Goal: Use online tool/utility: Utilize a website feature to perform a specific function

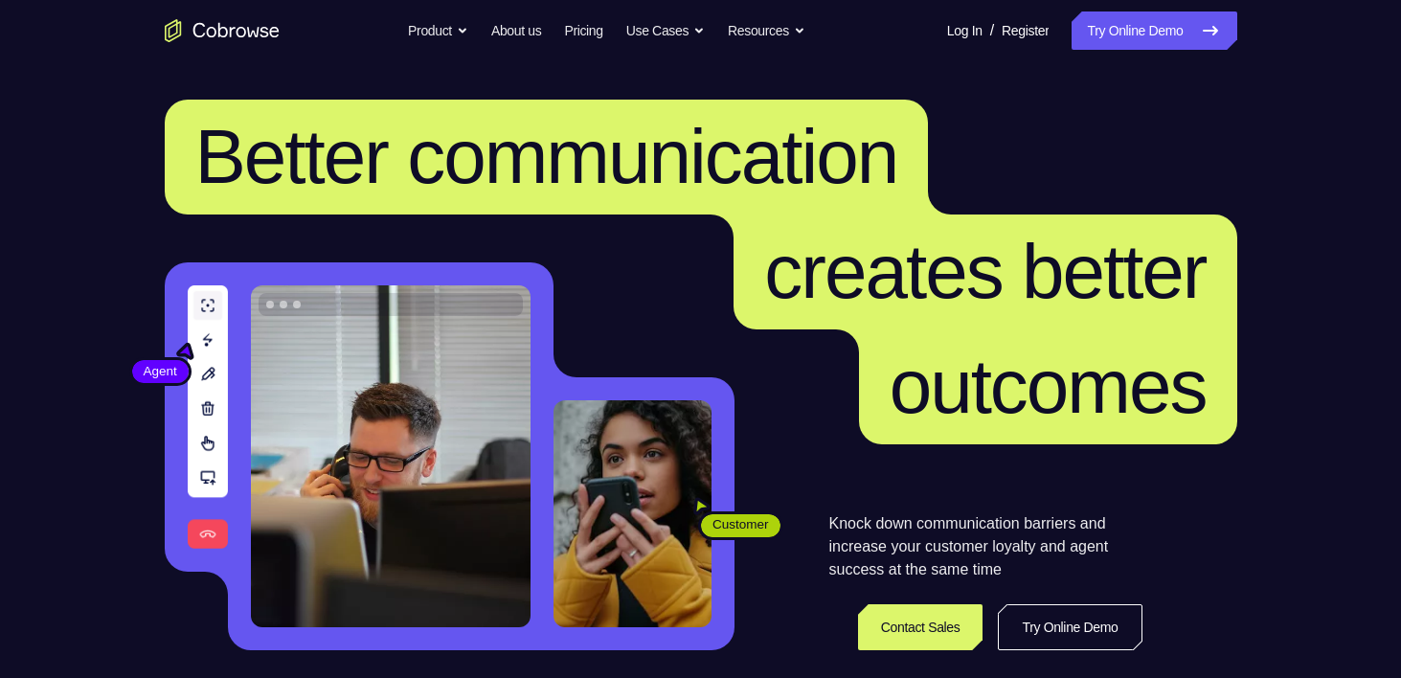
click at [1188, 29] on link "Try Online Demo" at bounding box center [1154, 30] width 165 height 38
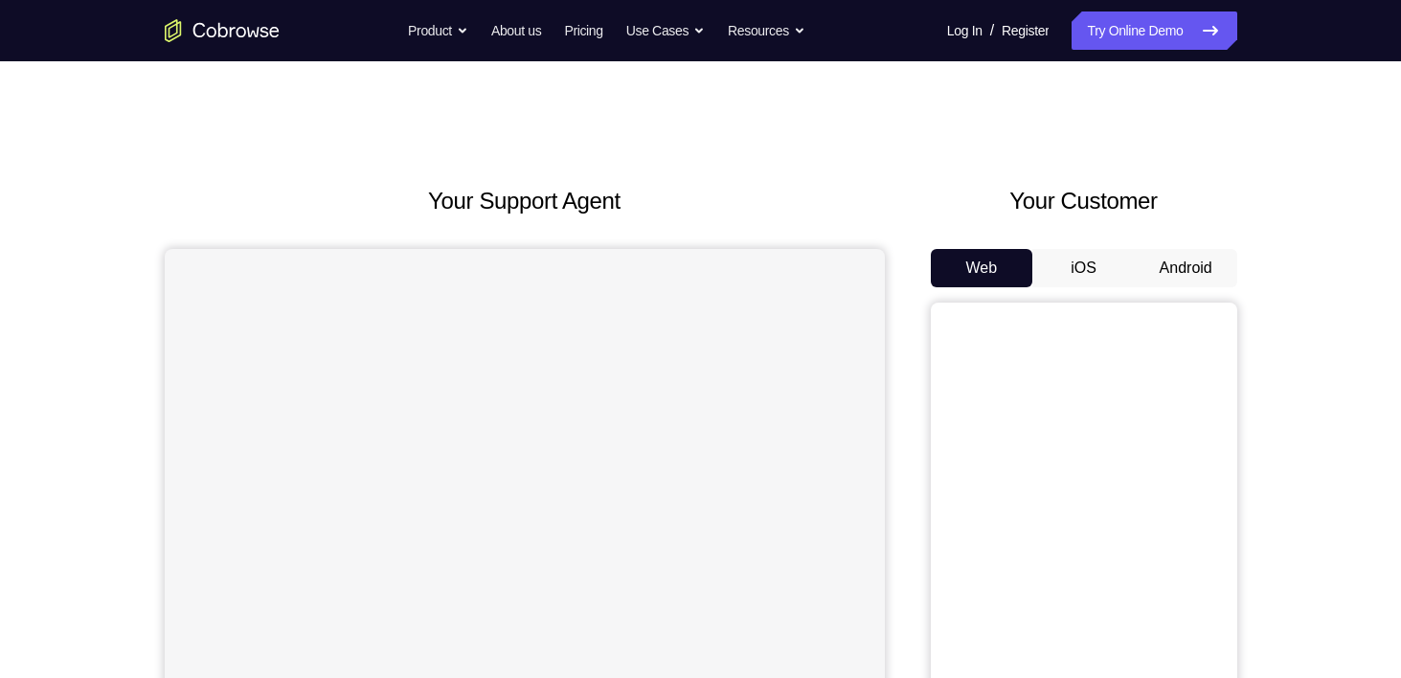
scroll to position [159, 0]
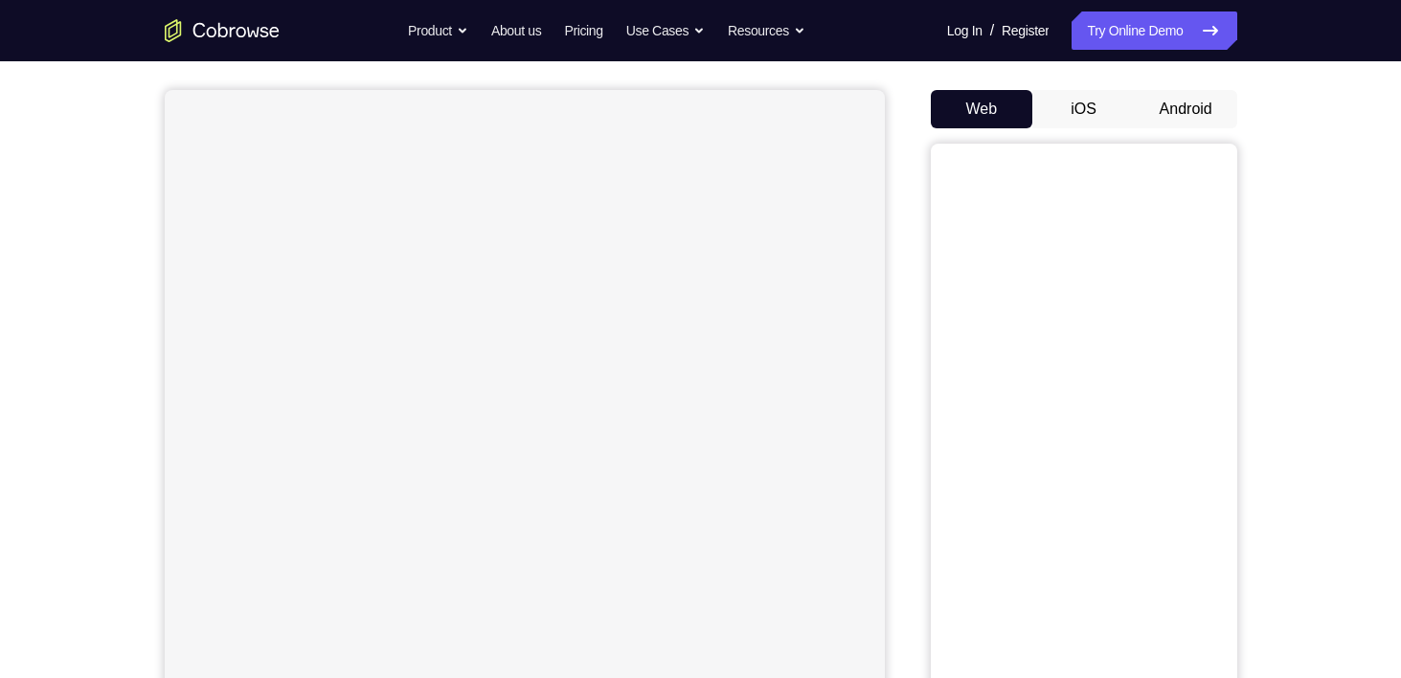
click at [1193, 115] on button "Android" at bounding box center [1186, 109] width 102 height 38
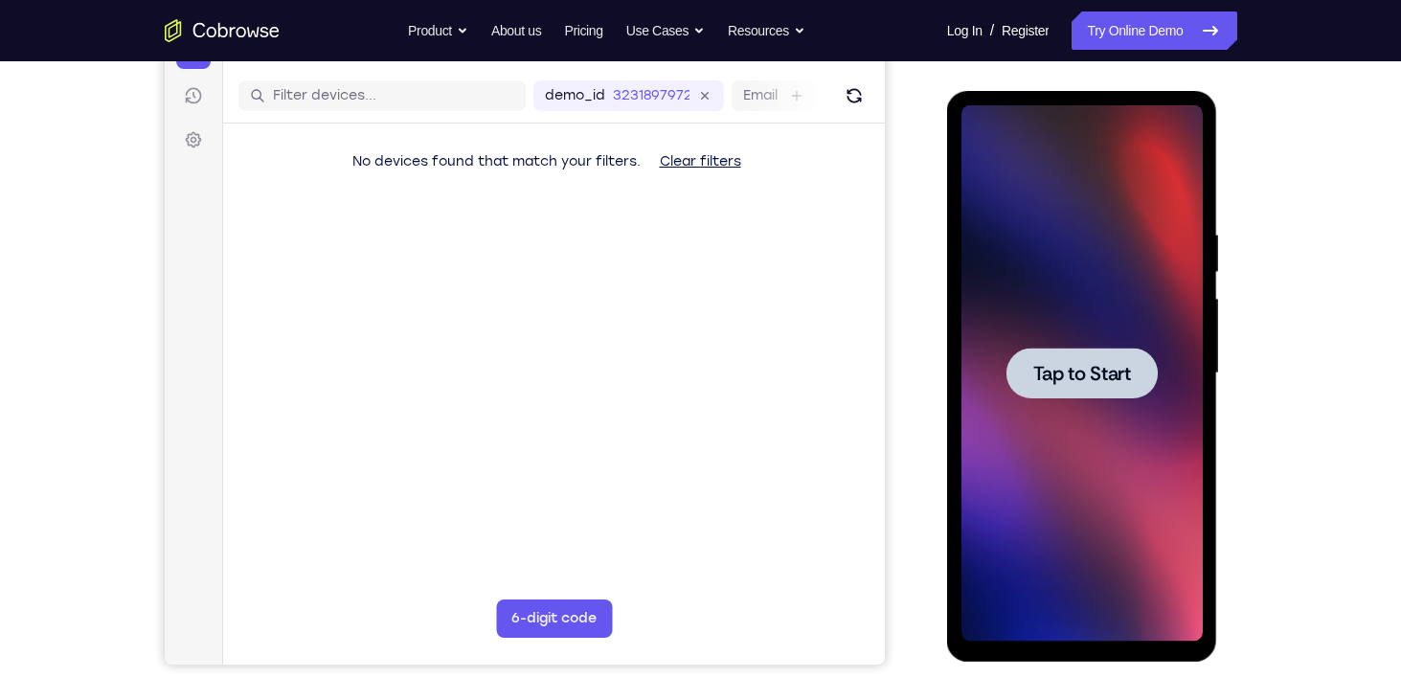
scroll to position [0, 0]
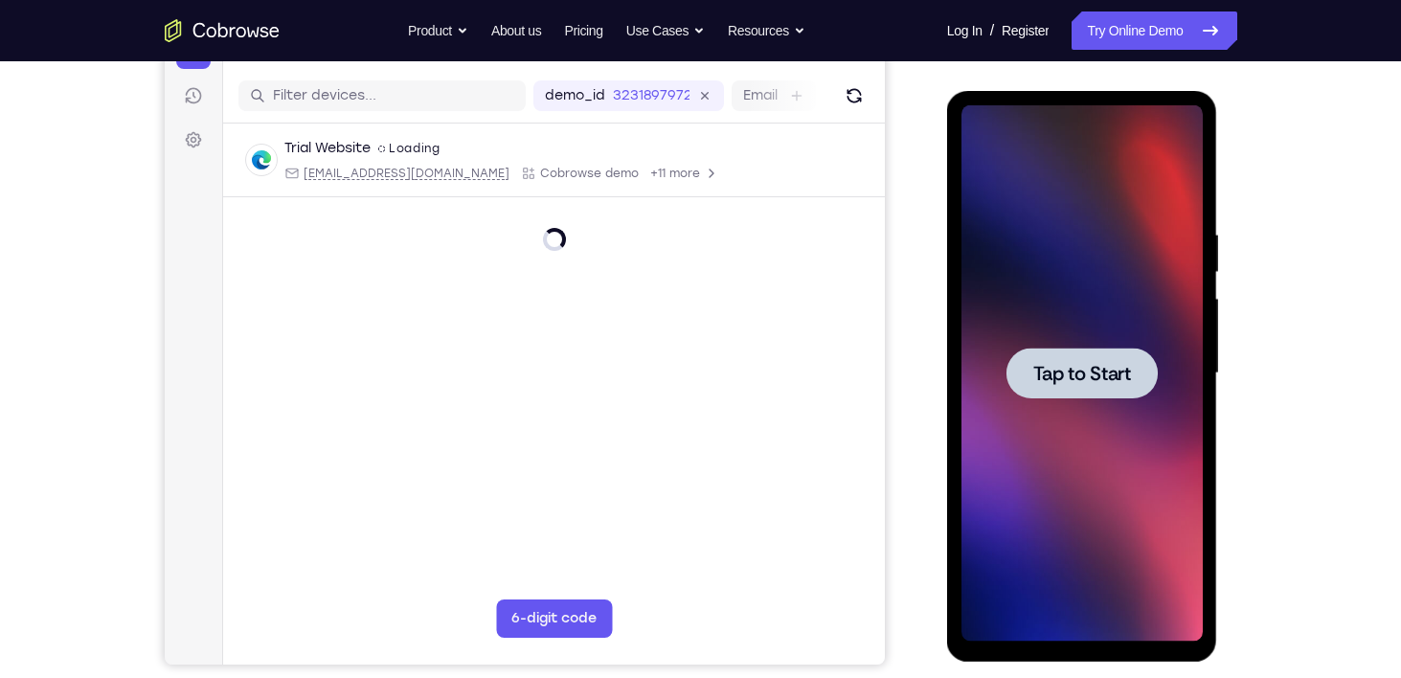
click at [1109, 364] on span "Tap to Start" at bounding box center [1082, 373] width 98 height 19
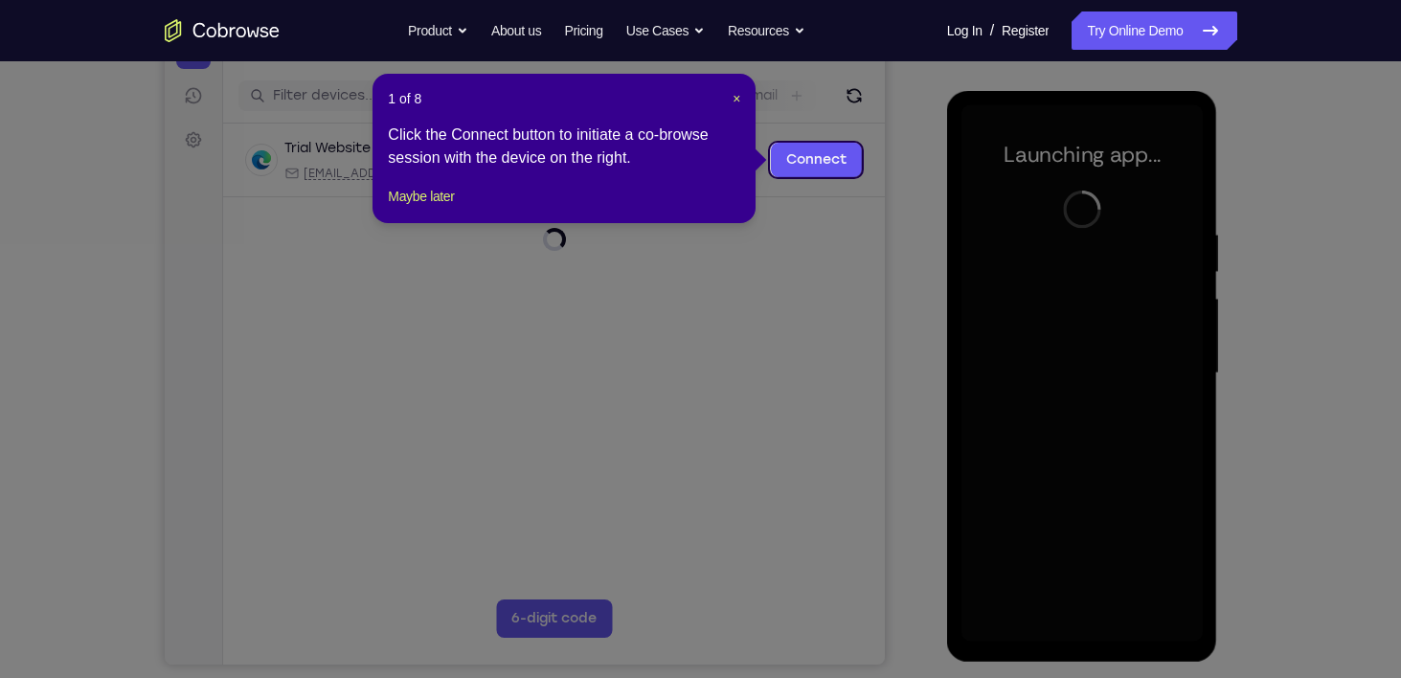
click at [859, 255] on icon at bounding box center [707, 339] width 1415 height 678
click at [439, 208] on button "Maybe later" at bounding box center [421, 196] width 66 height 23
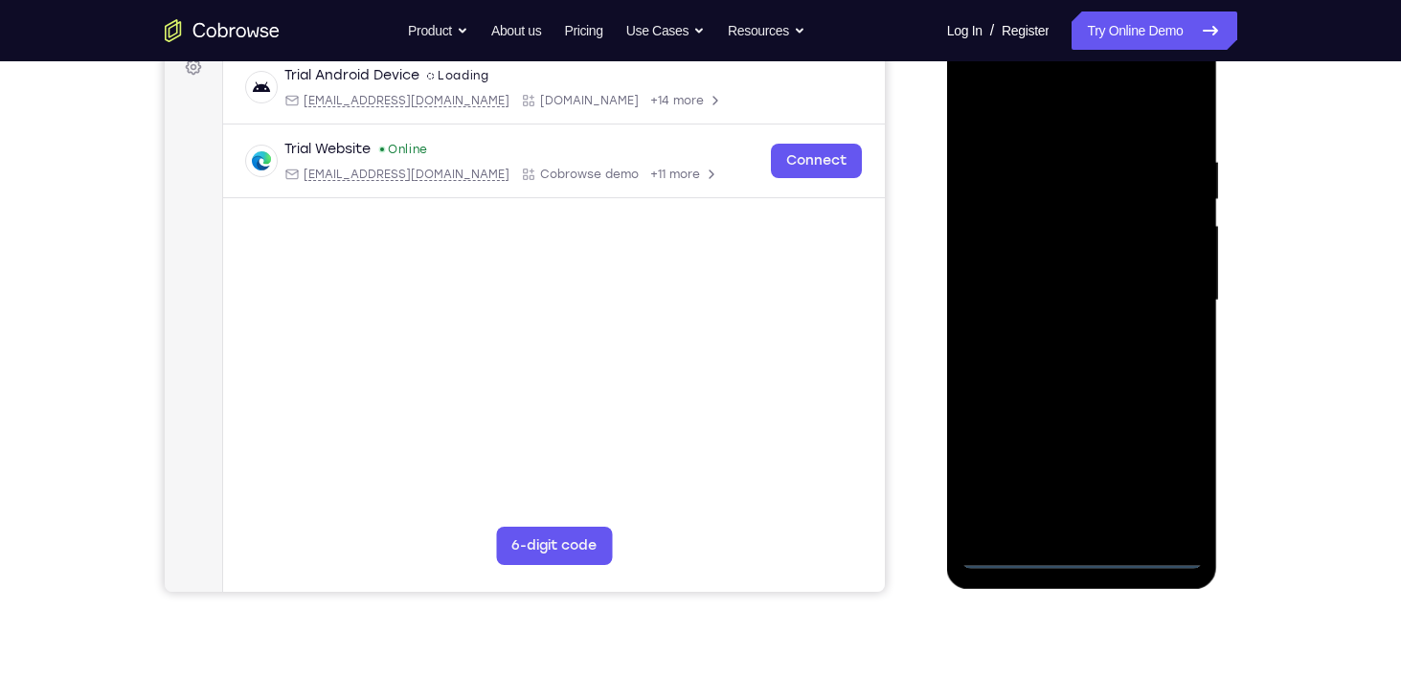
scroll to position [314, 0]
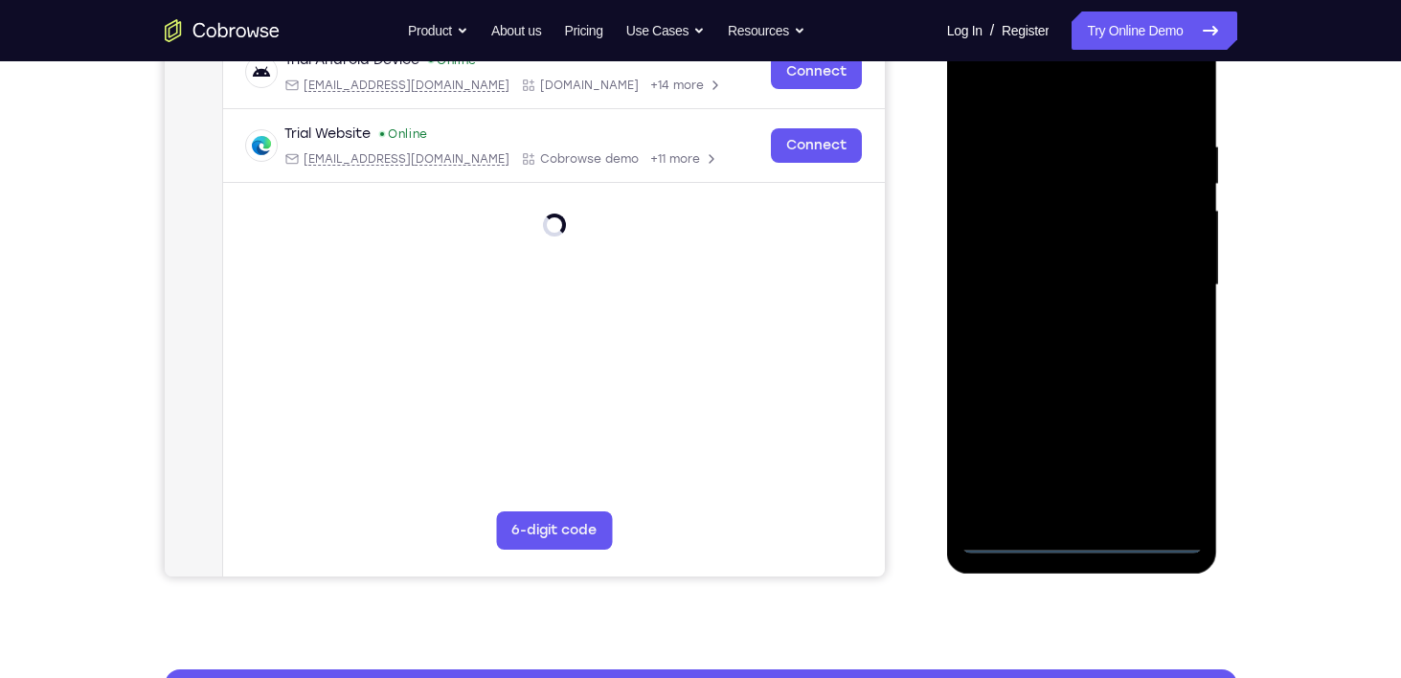
click at [1077, 544] on div at bounding box center [1081, 285] width 241 height 536
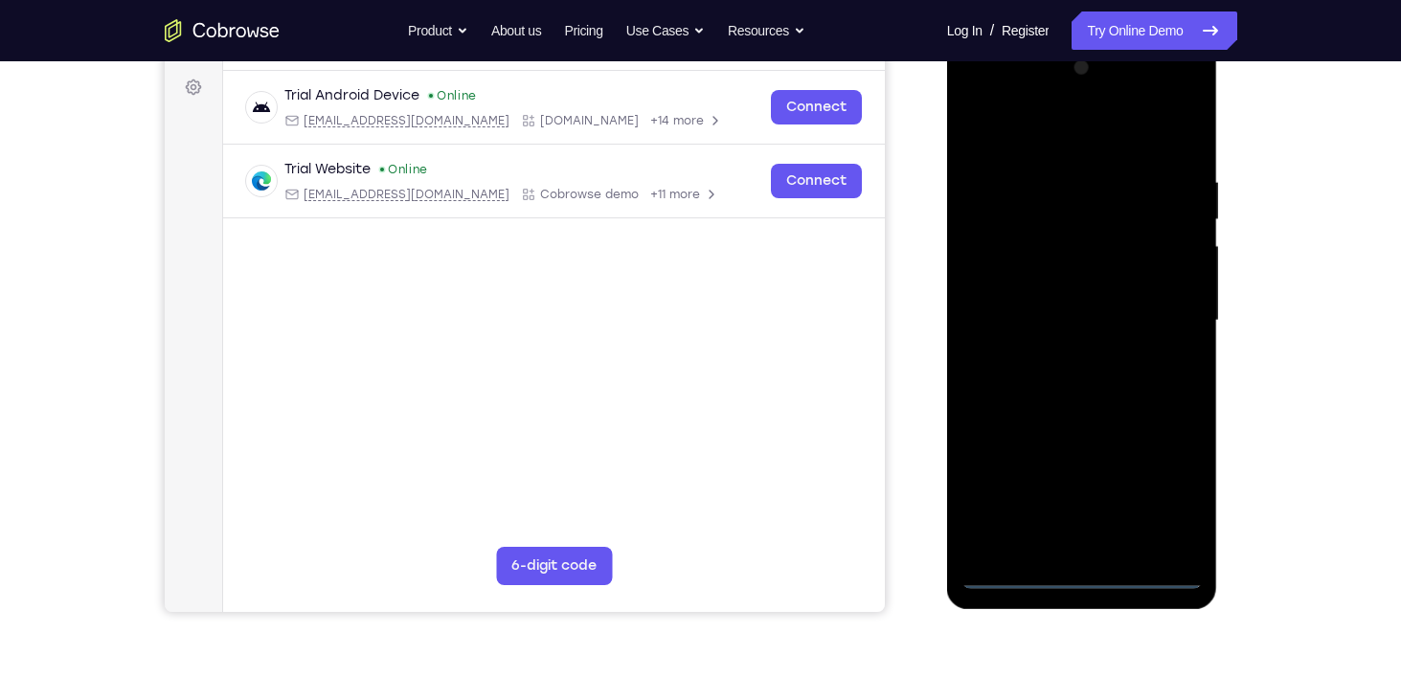
scroll to position [280, 0]
click at [1174, 493] on div at bounding box center [1081, 320] width 241 height 536
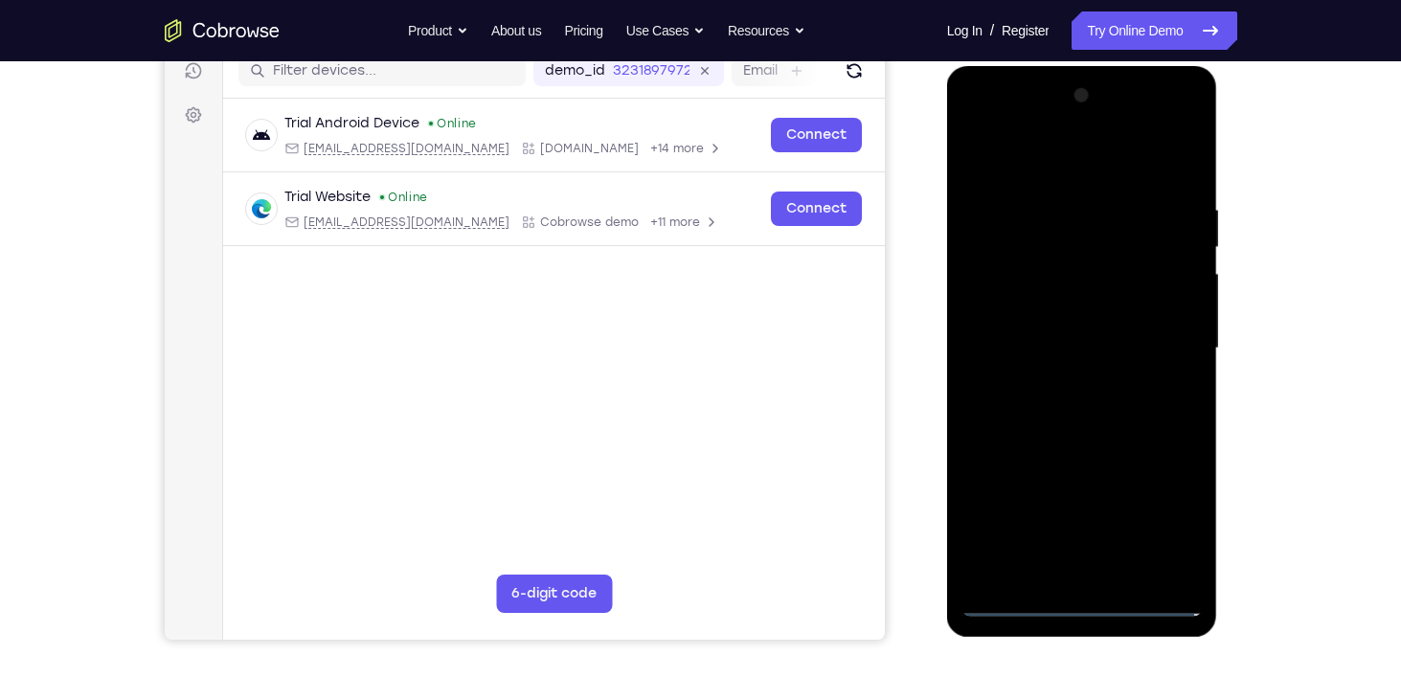
scroll to position [252, 0]
click at [1164, 166] on div at bounding box center [1081, 347] width 241 height 536
click at [1162, 346] on div at bounding box center [1081, 347] width 241 height 536
click at [1061, 383] on div at bounding box center [1081, 347] width 241 height 536
click at [1027, 327] on div at bounding box center [1081, 347] width 241 height 536
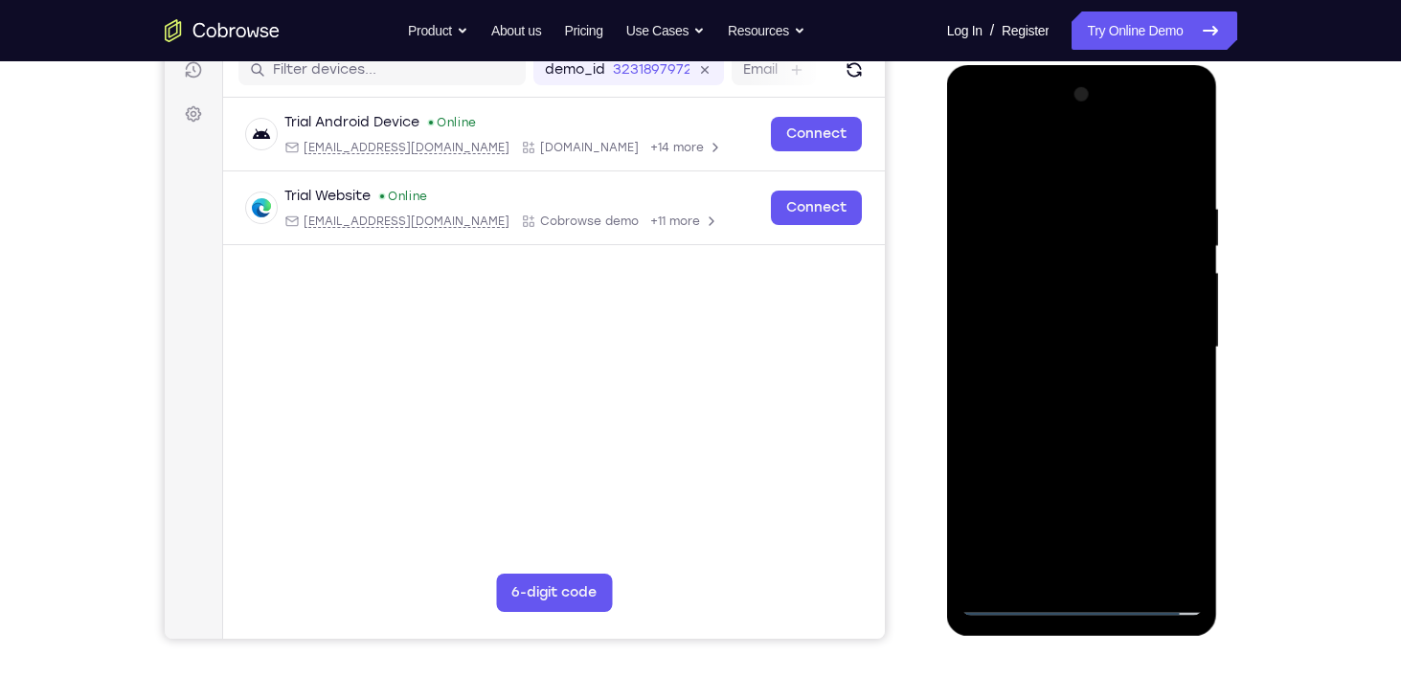
click at [1008, 304] on div at bounding box center [1081, 347] width 241 height 536
click at [1079, 350] on div at bounding box center [1081, 347] width 241 height 536
click at [1085, 343] on div at bounding box center [1081, 347] width 241 height 536
click at [1077, 348] on div at bounding box center [1081, 347] width 241 height 536
click at [1094, 345] on div at bounding box center [1081, 347] width 241 height 536
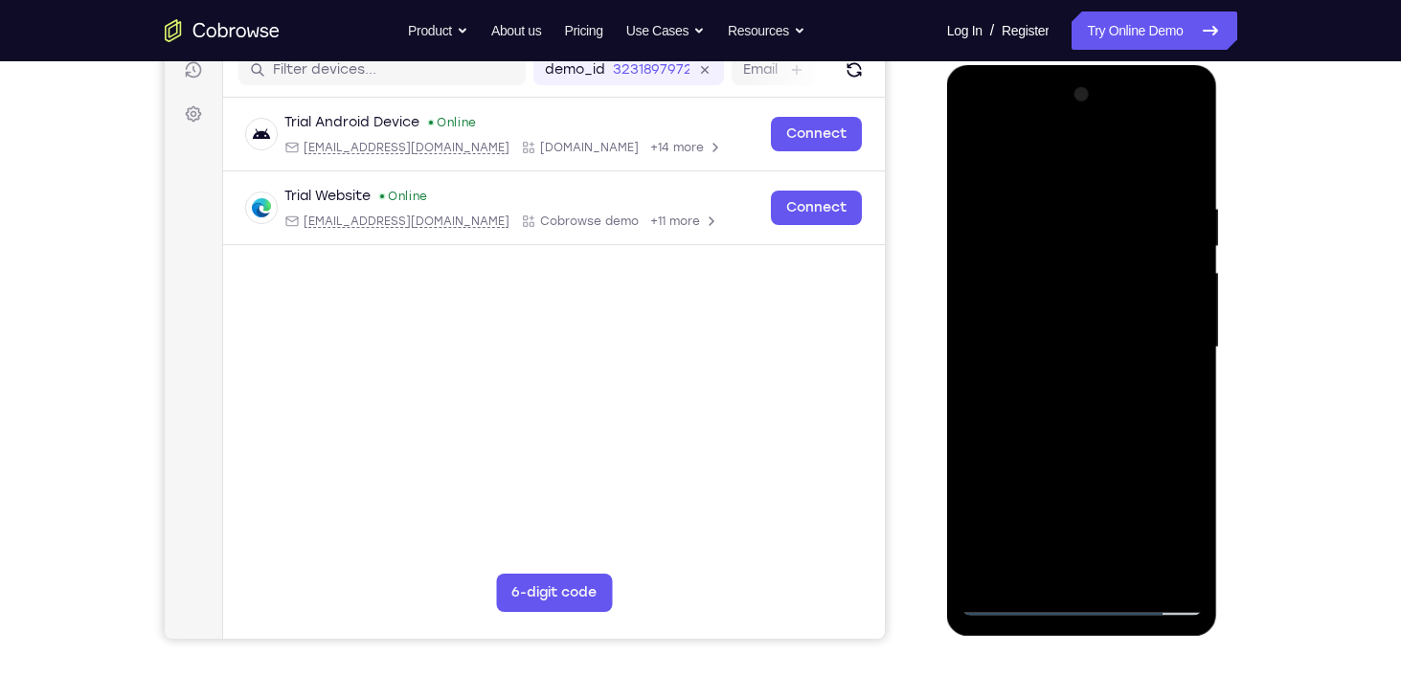
click at [1082, 425] on div at bounding box center [1081, 347] width 241 height 536
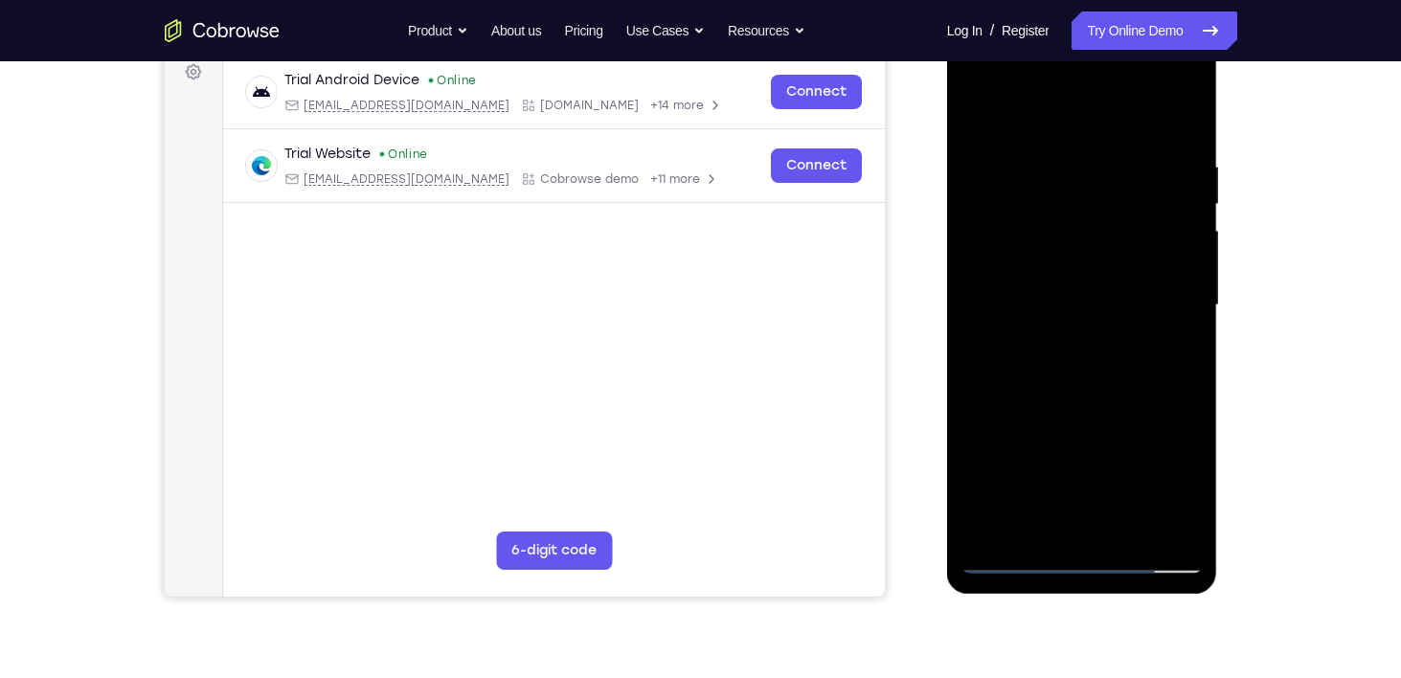
scroll to position [338, 0]
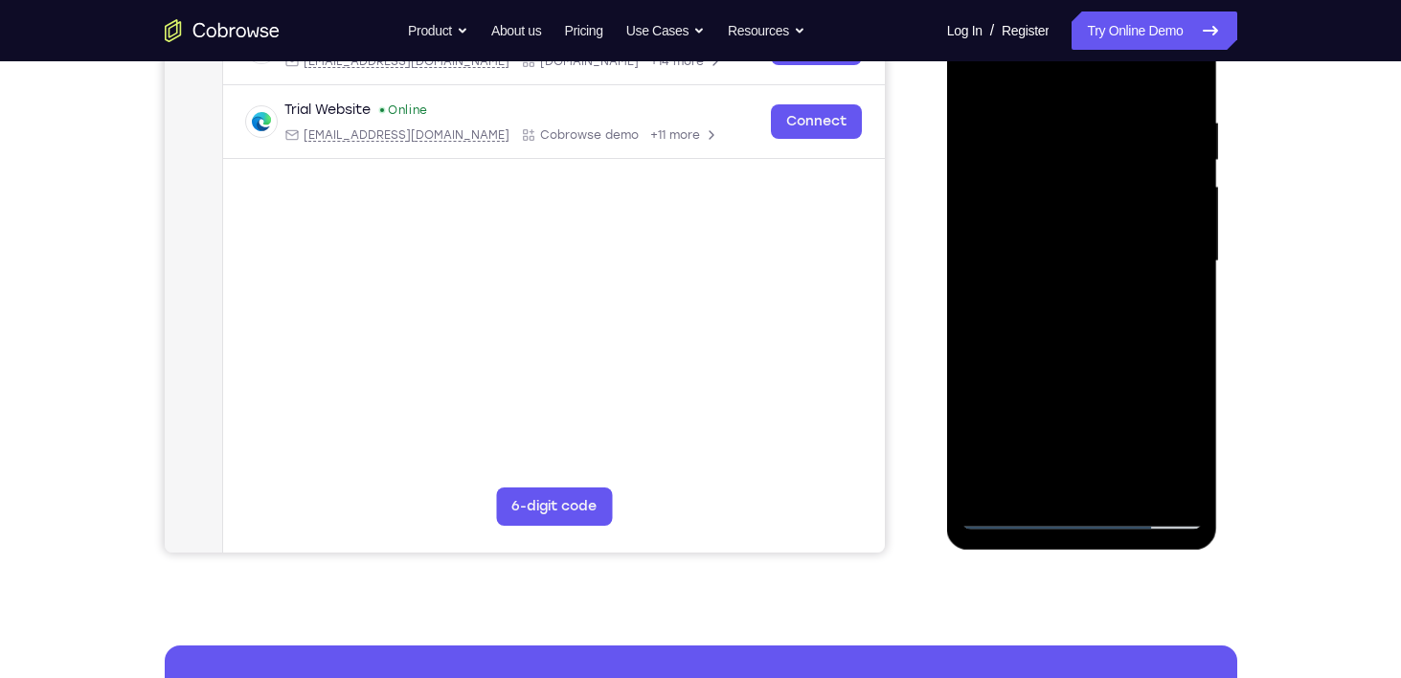
drag, startPoint x: 1115, startPoint y: 390, endPoint x: 1078, endPoint y: 229, distance: 164.9
click at [1078, 229] on div at bounding box center [1081, 261] width 241 height 536
click at [1127, 486] on div at bounding box center [1081, 261] width 241 height 536
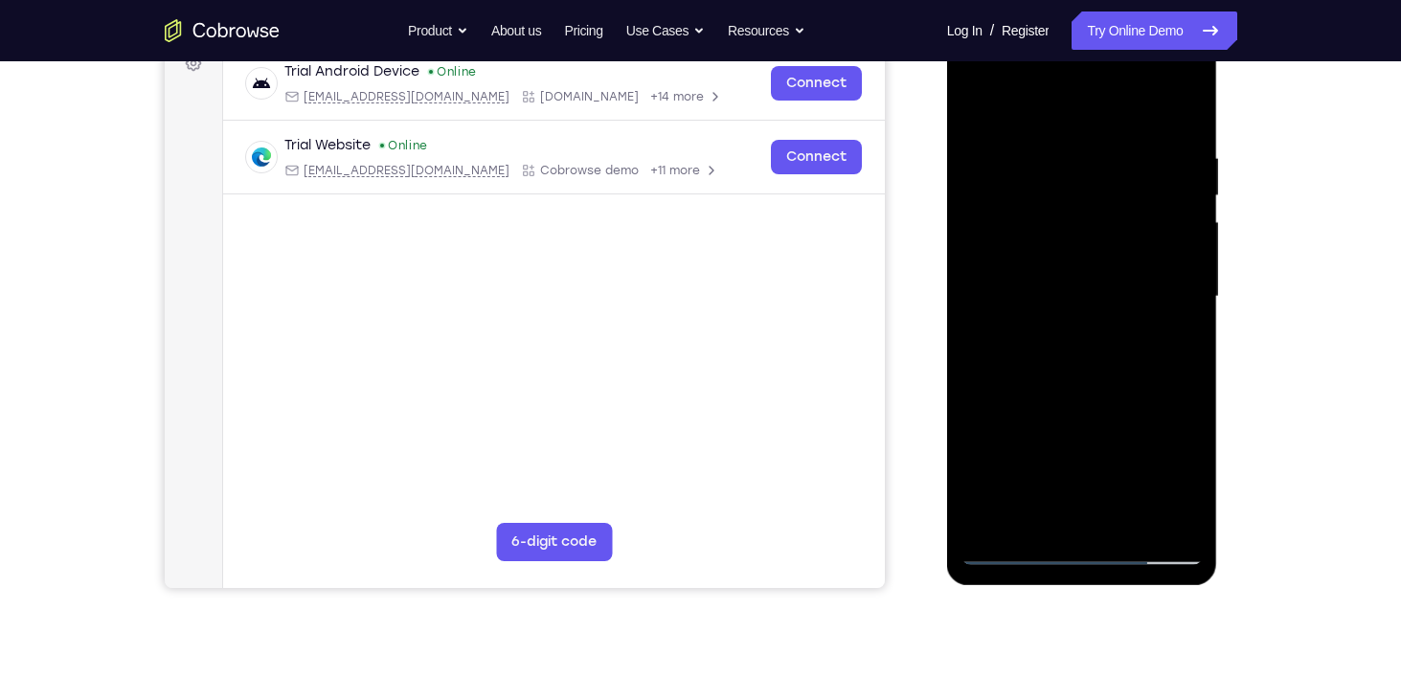
scroll to position [303, 0]
click at [1094, 398] on div at bounding box center [1081, 297] width 241 height 536
click at [1071, 487] on div at bounding box center [1081, 297] width 241 height 536
click at [1073, 468] on div at bounding box center [1081, 297] width 241 height 536
click at [1044, 519] on div at bounding box center [1081, 297] width 241 height 536
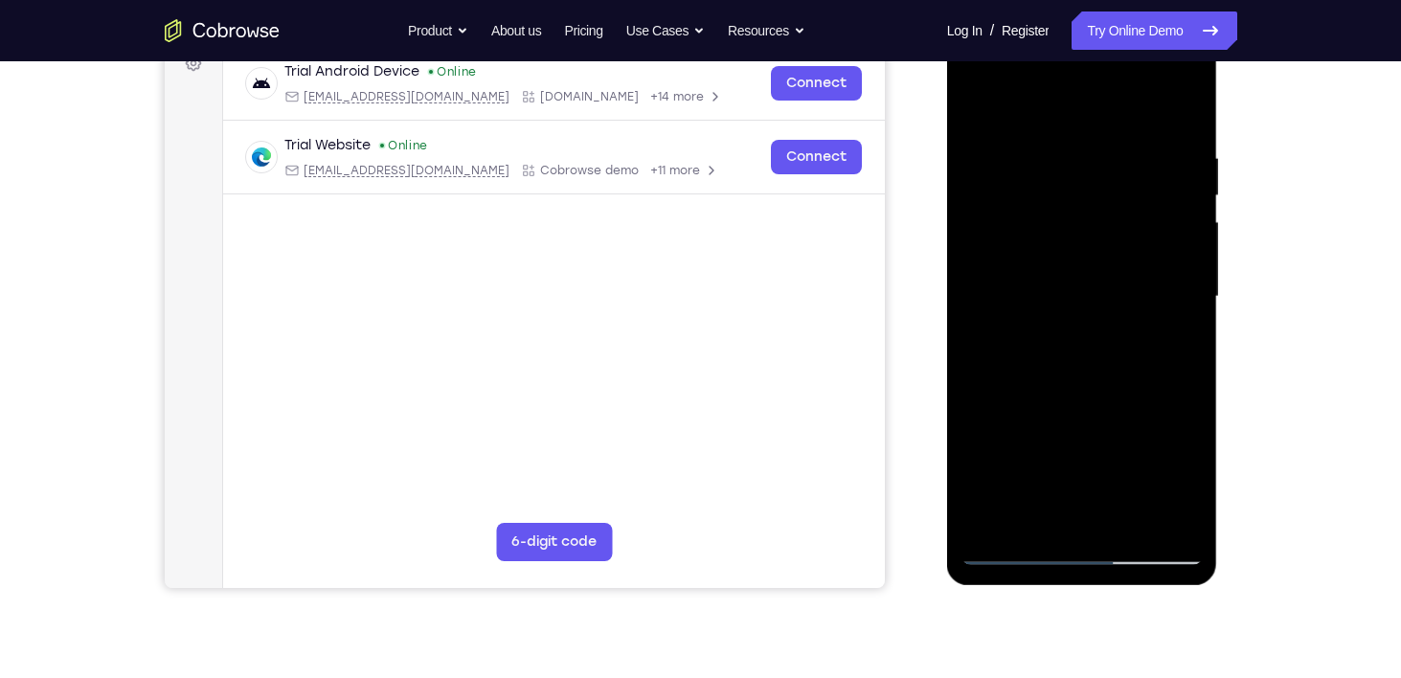
drag, startPoint x: 982, startPoint y: 184, endPoint x: 978, endPoint y: 147, distance: 37.7
click at [978, 147] on div at bounding box center [1081, 297] width 241 height 536
click at [1105, 277] on div at bounding box center [1081, 297] width 241 height 536
click at [1165, 435] on div at bounding box center [1081, 297] width 241 height 536
click at [1189, 475] on div at bounding box center [1081, 297] width 241 height 536
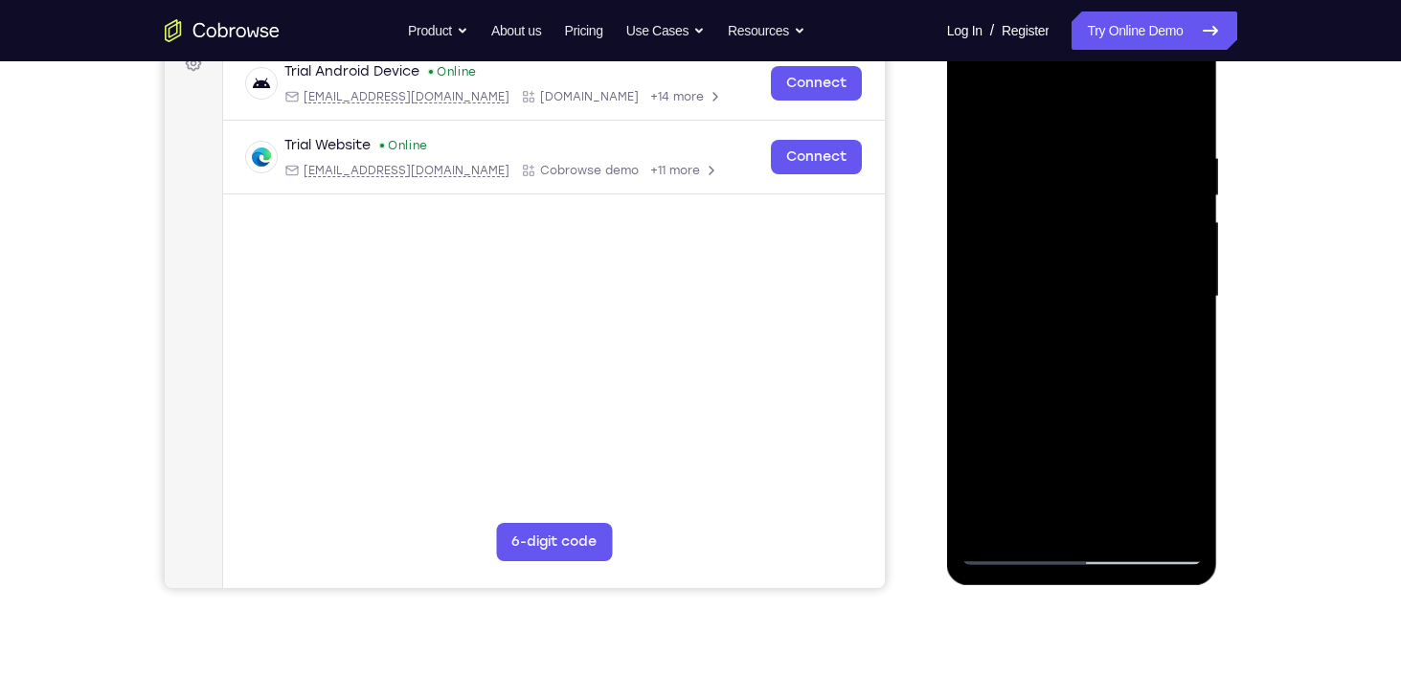
click at [1007, 346] on div at bounding box center [1081, 297] width 241 height 536
click at [1191, 484] on div at bounding box center [1081, 297] width 241 height 536
click at [1033, 339] on div at bounding box center [1081, 297] width 241 height 536
click at [1184, 483] on div at bounding box center [1081, 297] width 241 height 536
click at [982, 342] on div at bounding box center [1081, 297] width 241 height 536
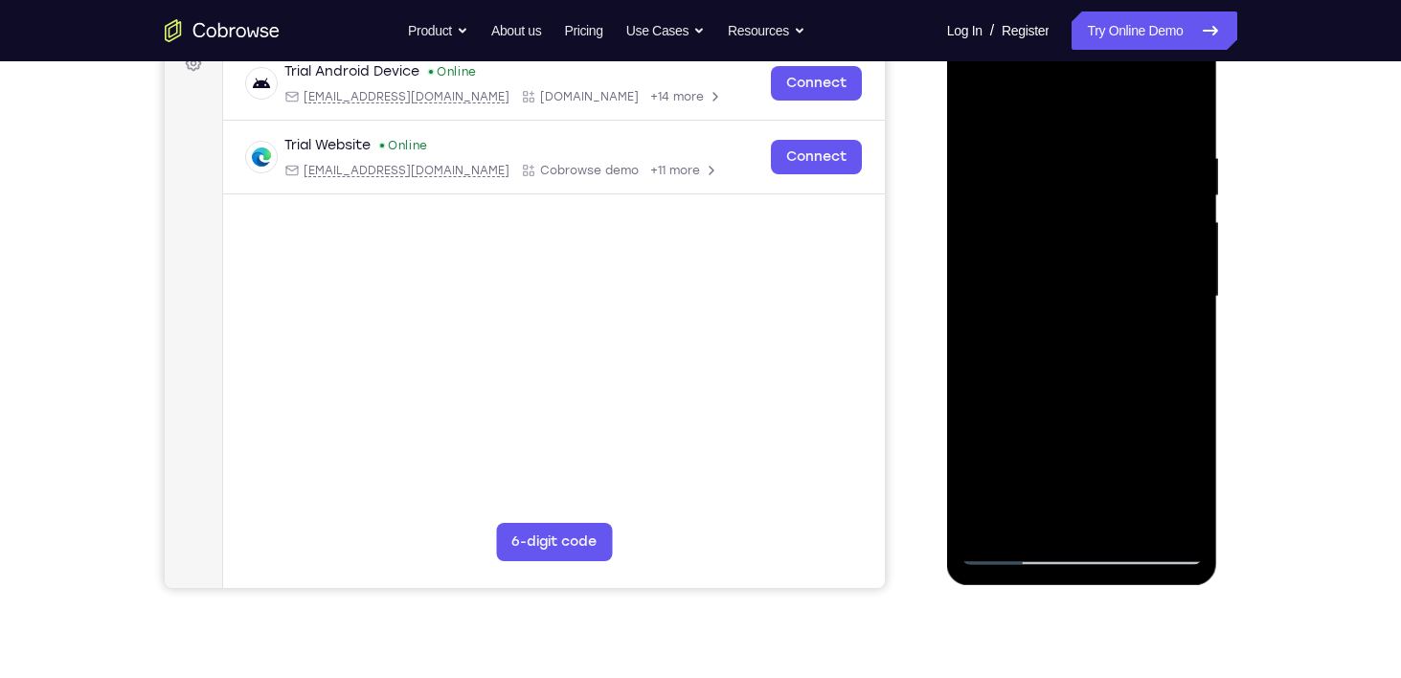
drag, startPoint x: 982, startPoint y: 351, endPoint x: 973, endPoint y: 350, distance: 9.8
click at [973, 350] on div at bounding box center [1081, 297] width 241 height 536
click at [1145, 347] on div at bounding box center [1081, 297] width 241 height 536
click at [1170, 343] on div at bounding box center [1081, 297] width 241 height 536
click at [1038, 348] on div at bounding box center [1081, 297] width 241 height 536
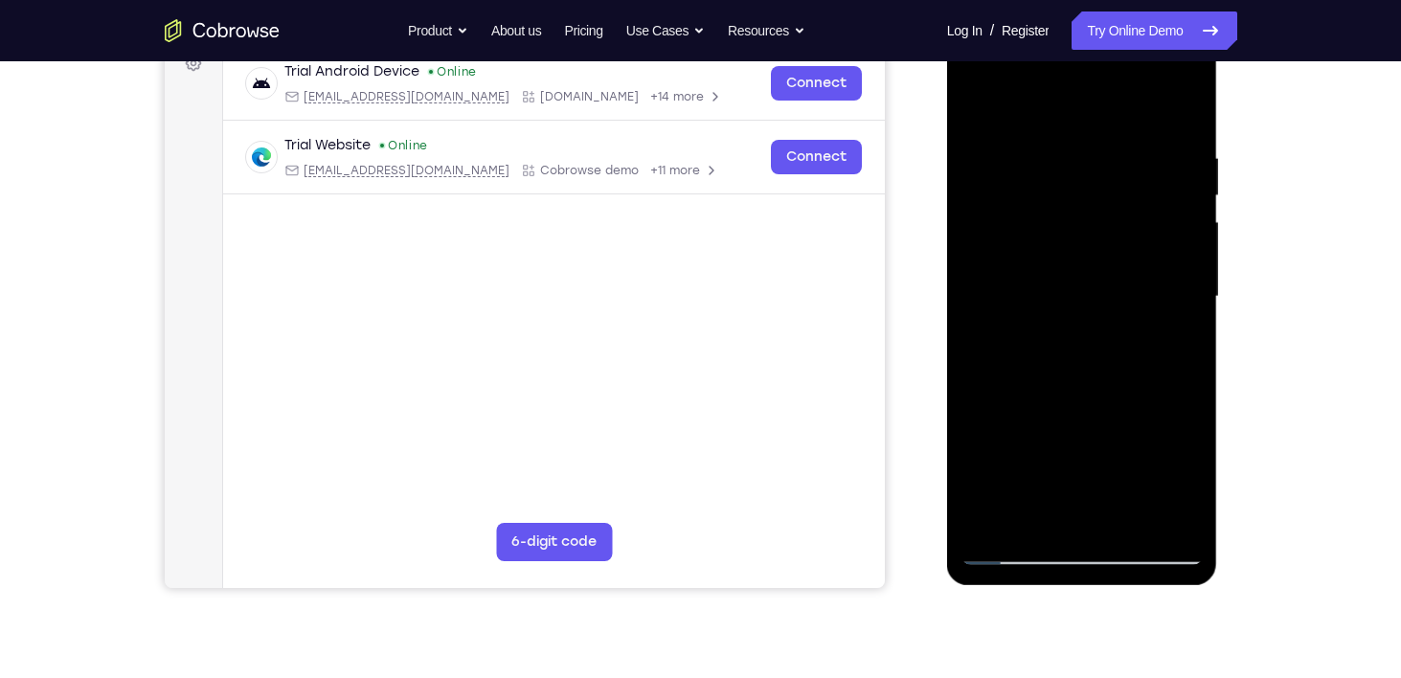
click at [1184, 481] on div at bounding box center [1081, 297] width 241 height 536
click at [1183, 343] on div at bounding box center [1081, 297] width 241 height 536
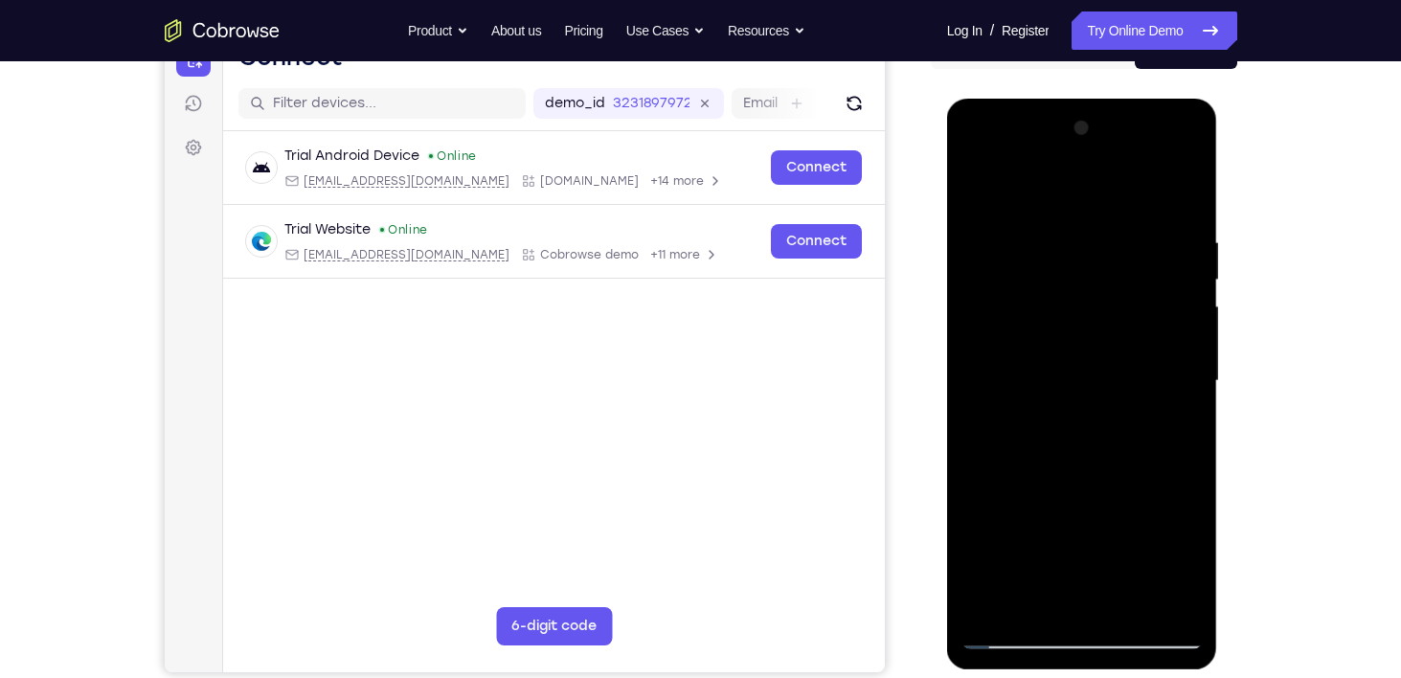
scroll to position [209, 0]
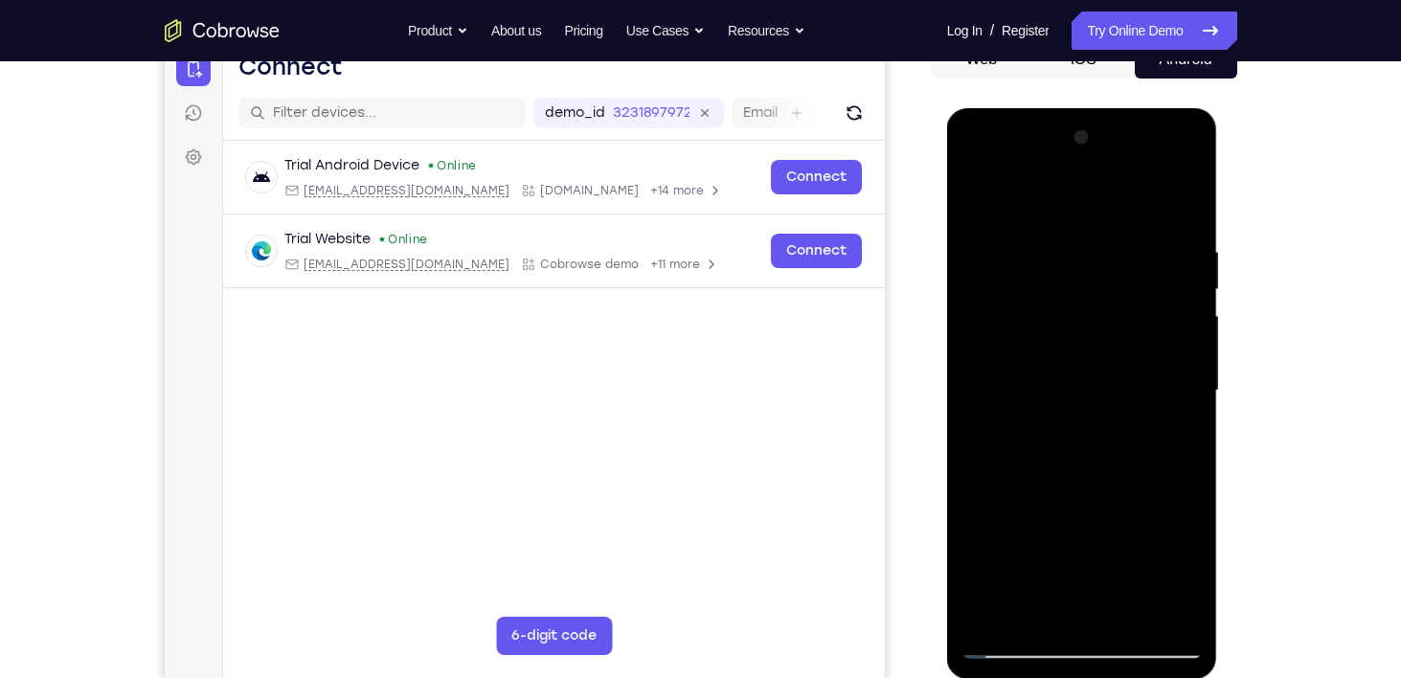
click at [982, 206] on div at bounding box center [1081, 391] width 241 height 536
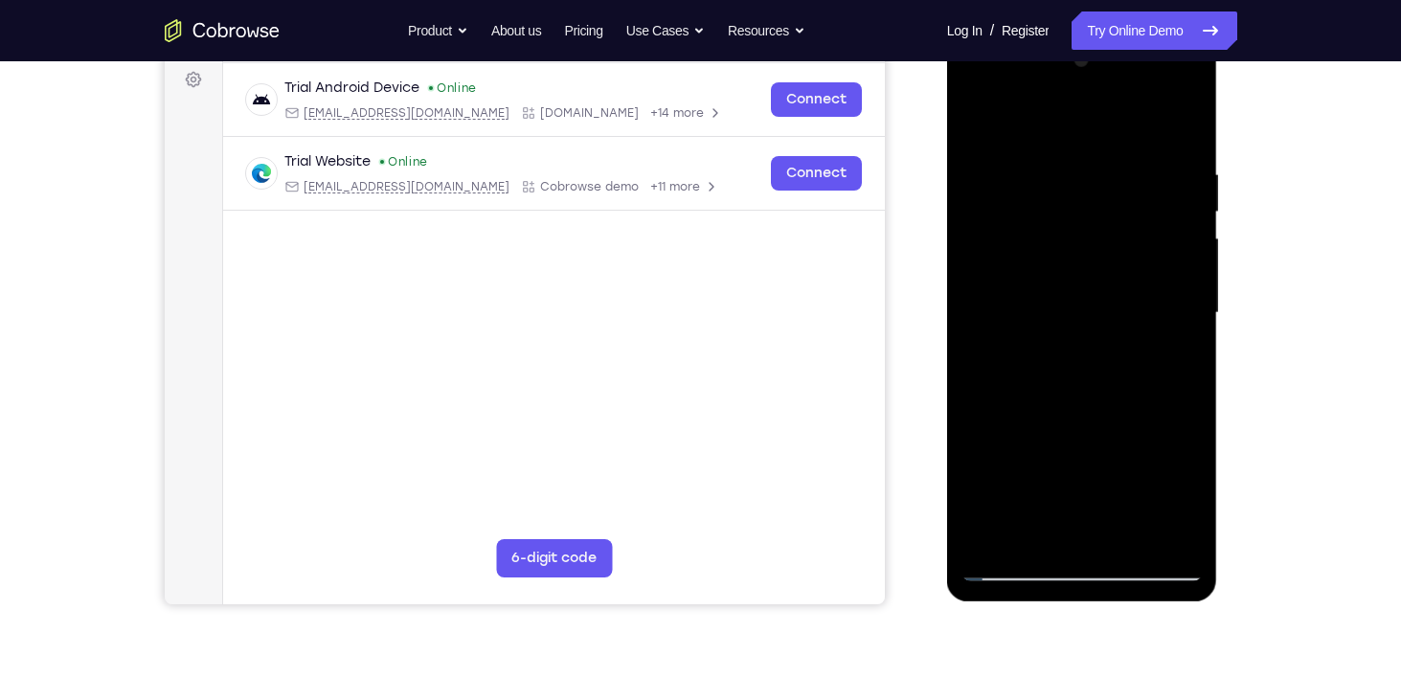
scroll to position [285, 0]
click at [1067, 407] on div at bounding box center [1081, 314] width 241 height 536
click at [1040, 439] on div at bounding box center [1081, 314] width 241 height 536
click at [1038, 426] on div at bounding box center [1081, 314] width 241 height 536
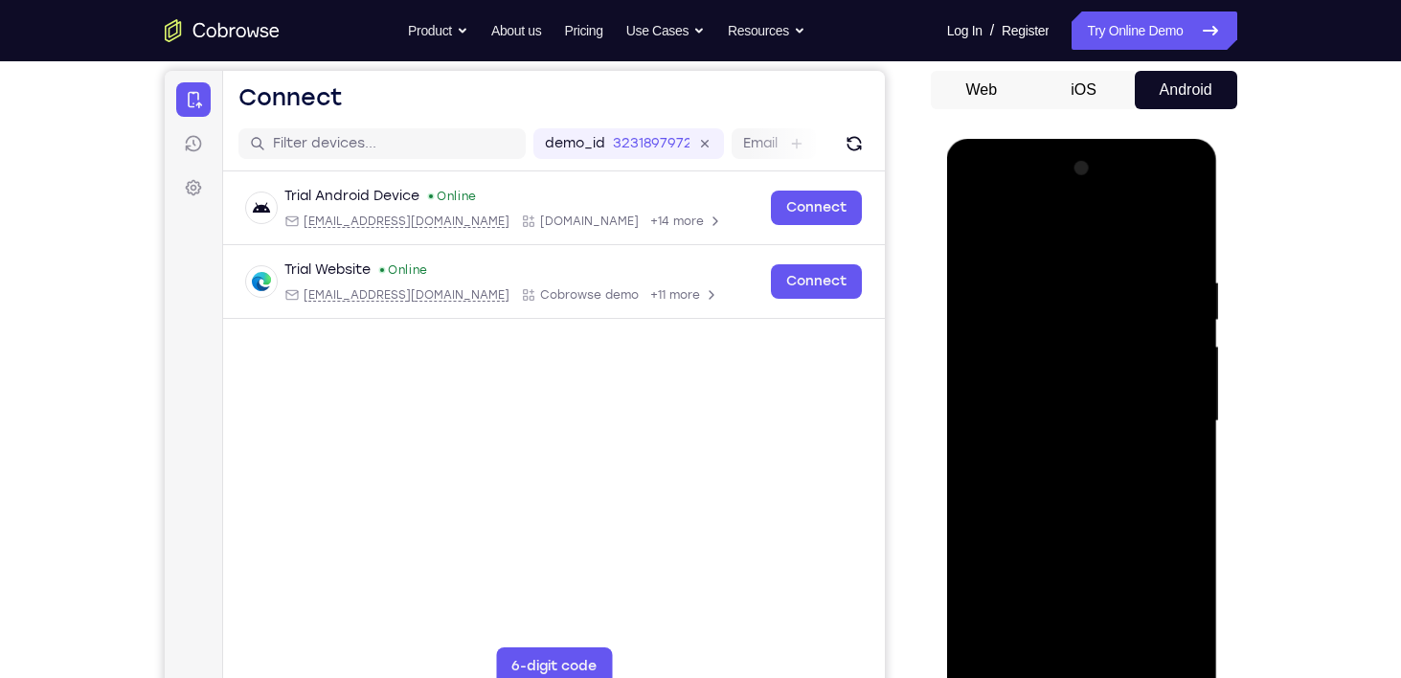
scroll to position [176, 0]
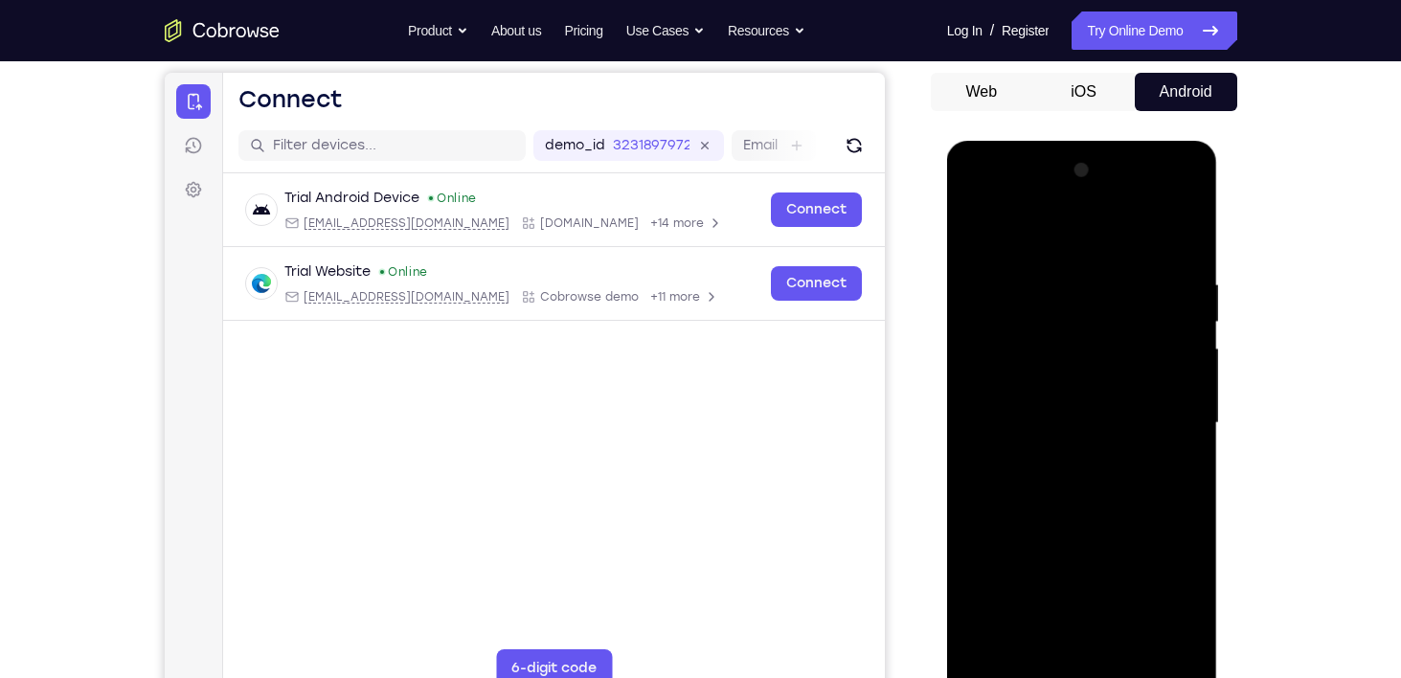
click at [981, 236] on div at bounding box center [1081, 423] width 241 height 536
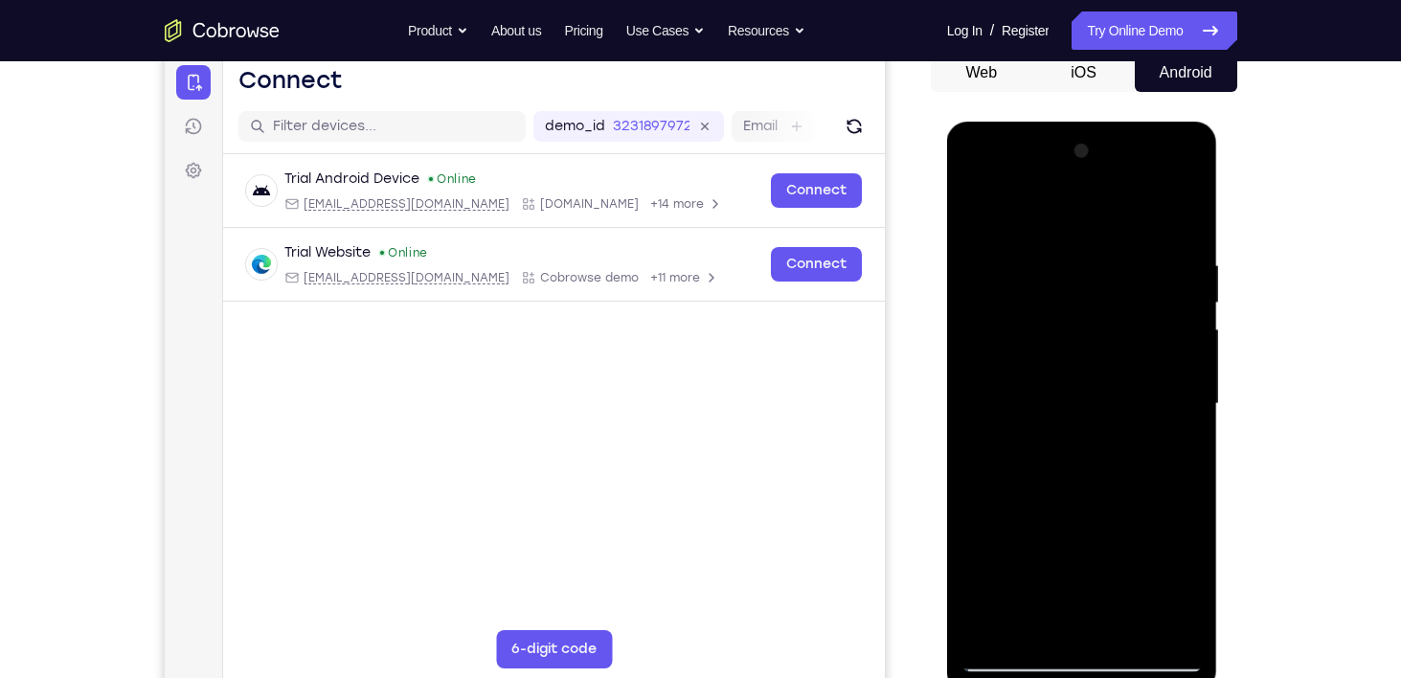
scroll to position [198, 0]
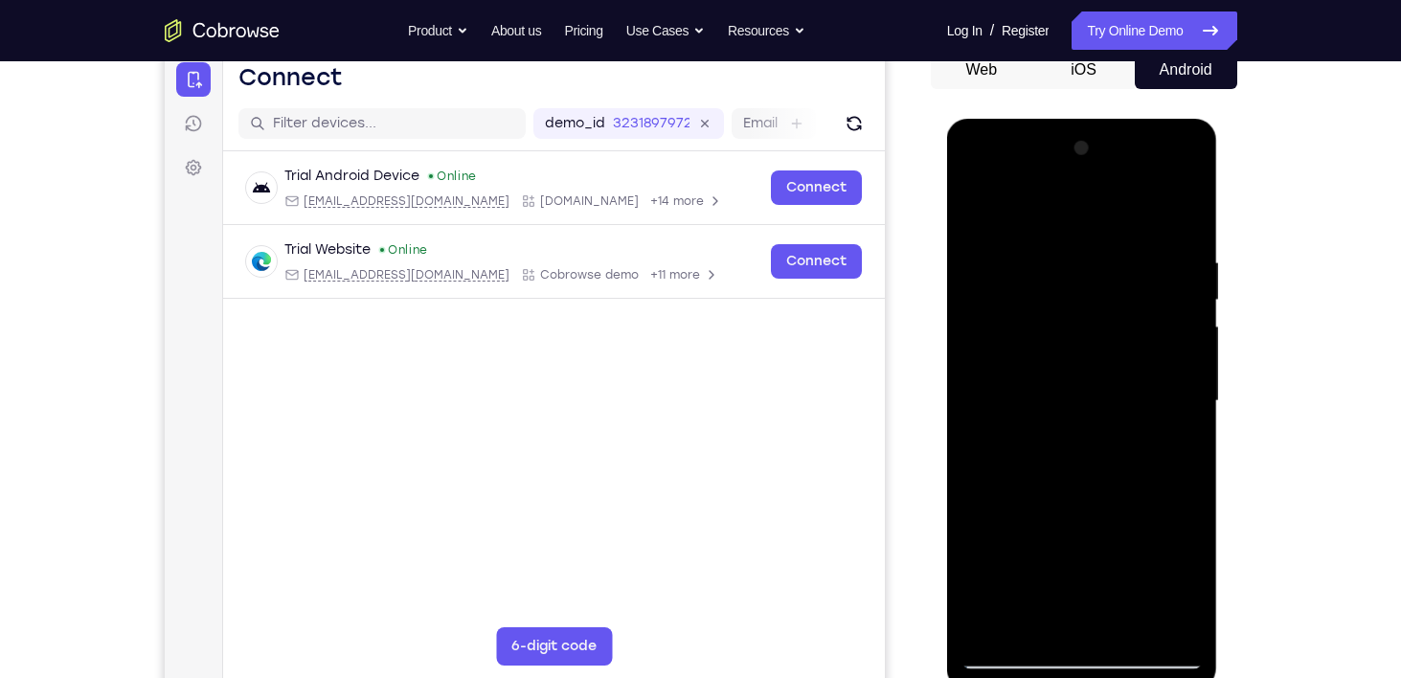
click at [1082, 409] on div at bounding box center [1081, 401] width 241 height 536
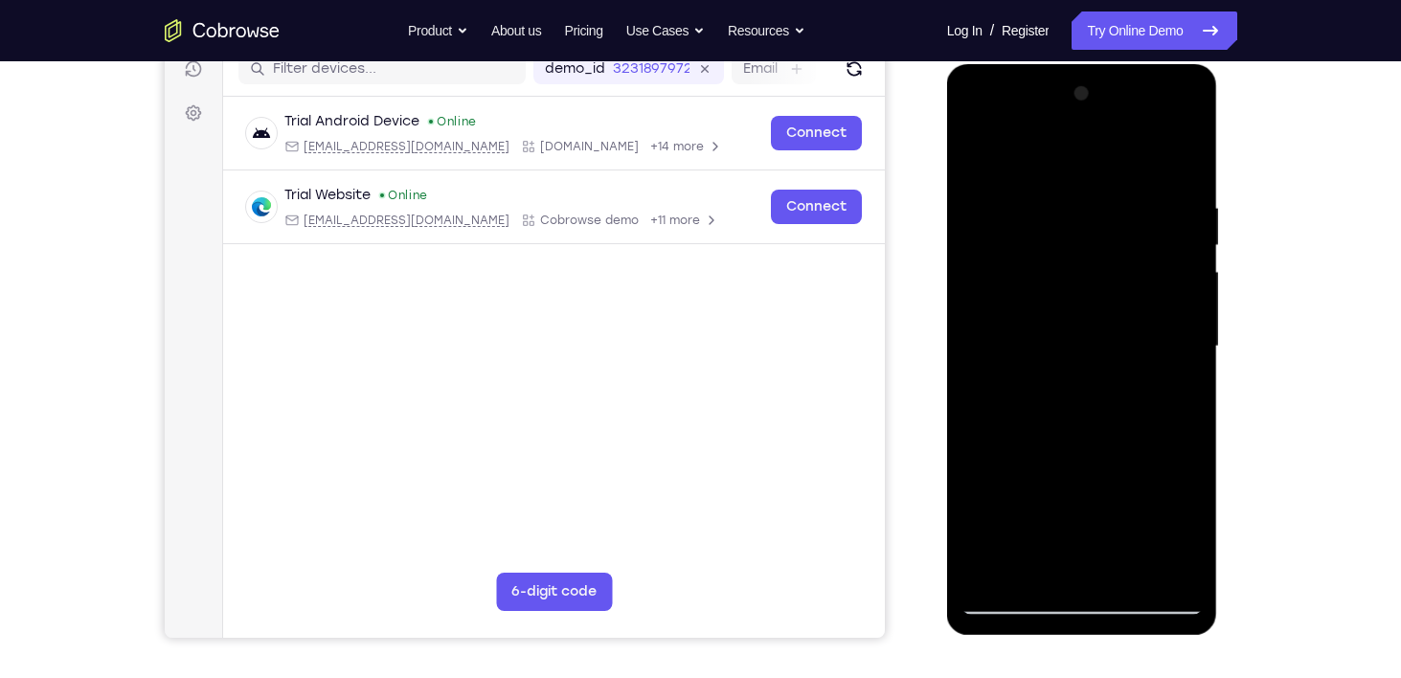
scroll to position [256, 0]
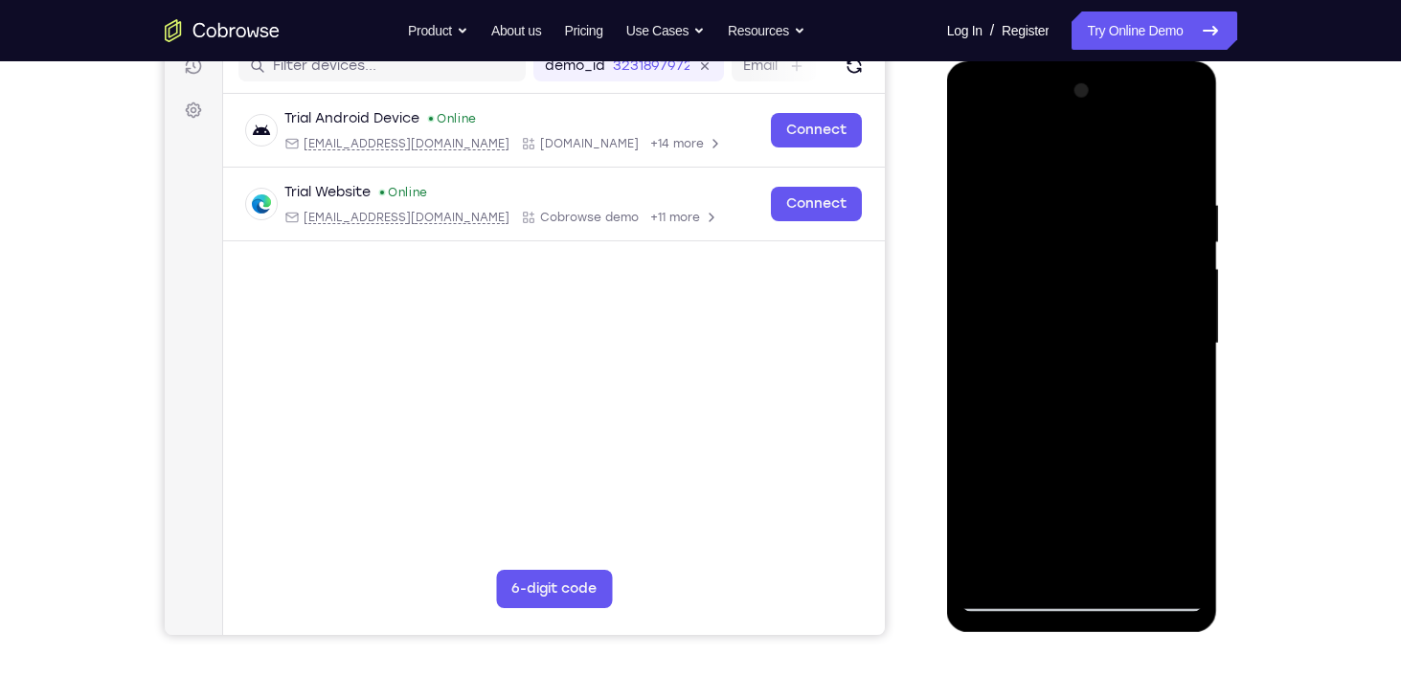
click at [1035, 563] on div at bounding box center [1081, 344] width 241 height 536
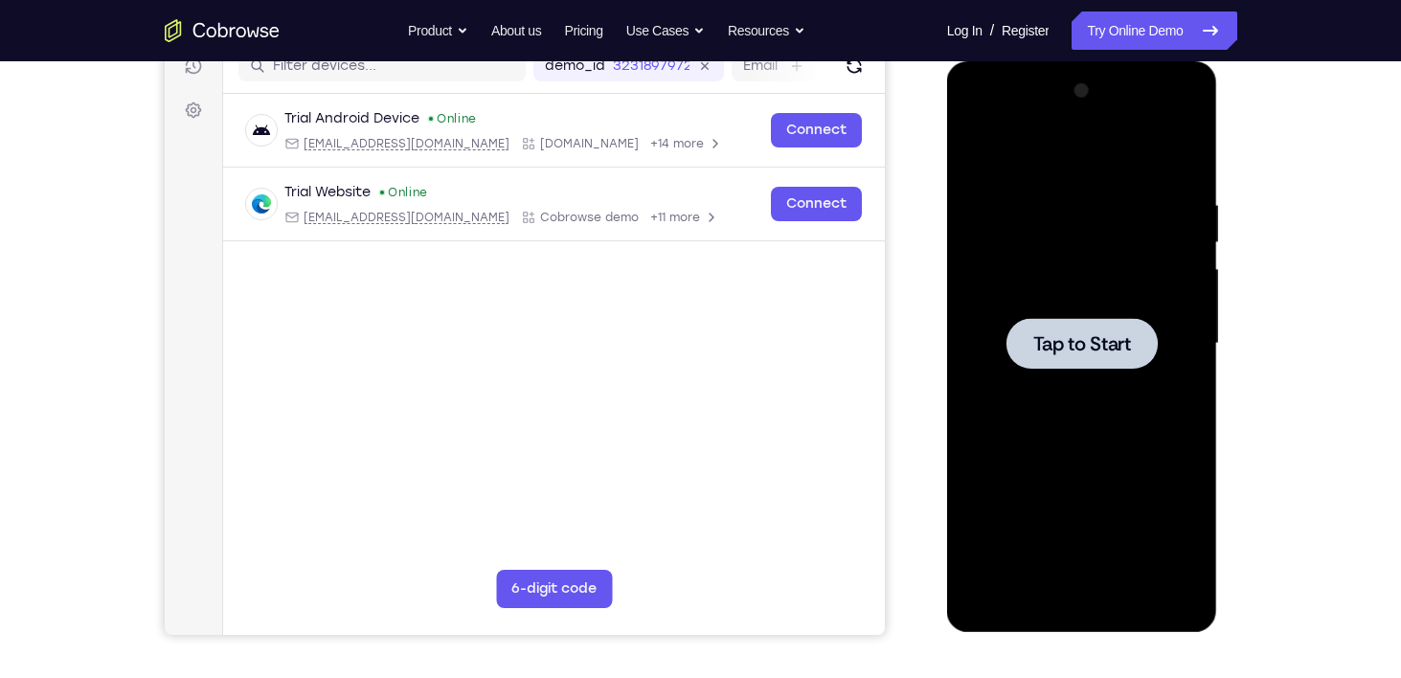
click at [1086, 352] on span "Tap to Start" at bounding box center [1082, 343] width 98 height 19
